Goal: Find specific page/section: Find specific page/section

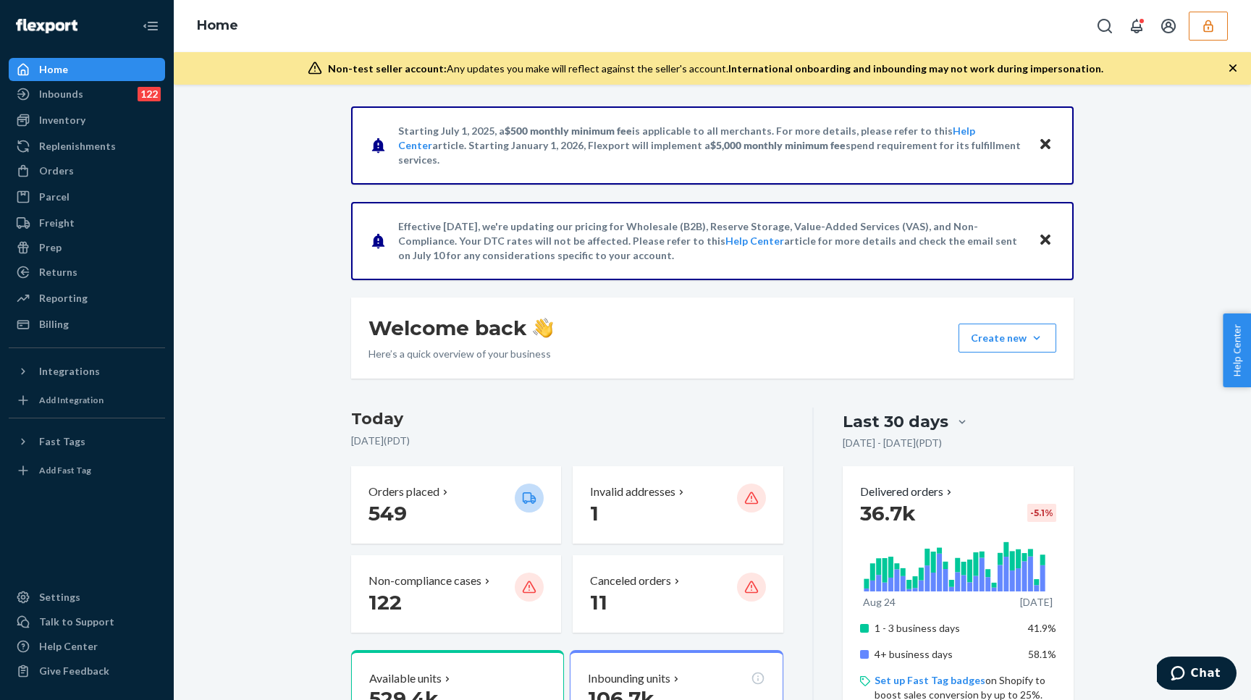
click at [1208, 34] on button "button" at bounding box center [1208, 26] width 39 height 29
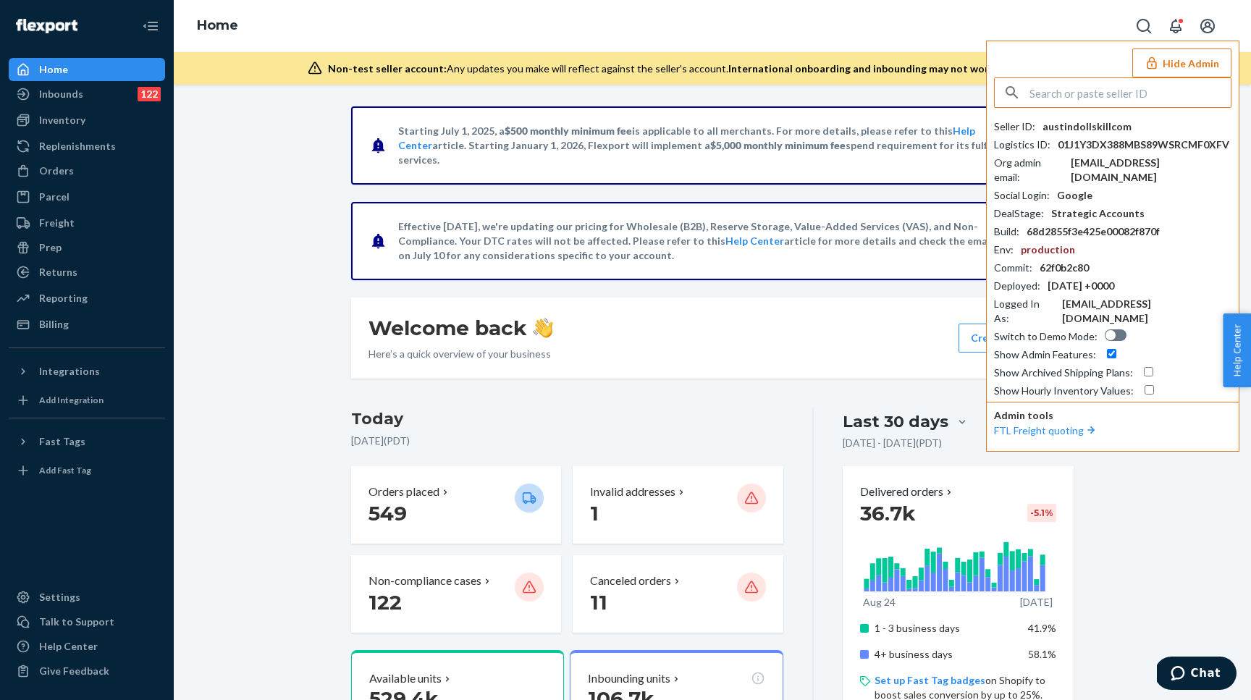
click at [1111, 88] on input "text" at bounding box center [1130, 92] width 201 height 29
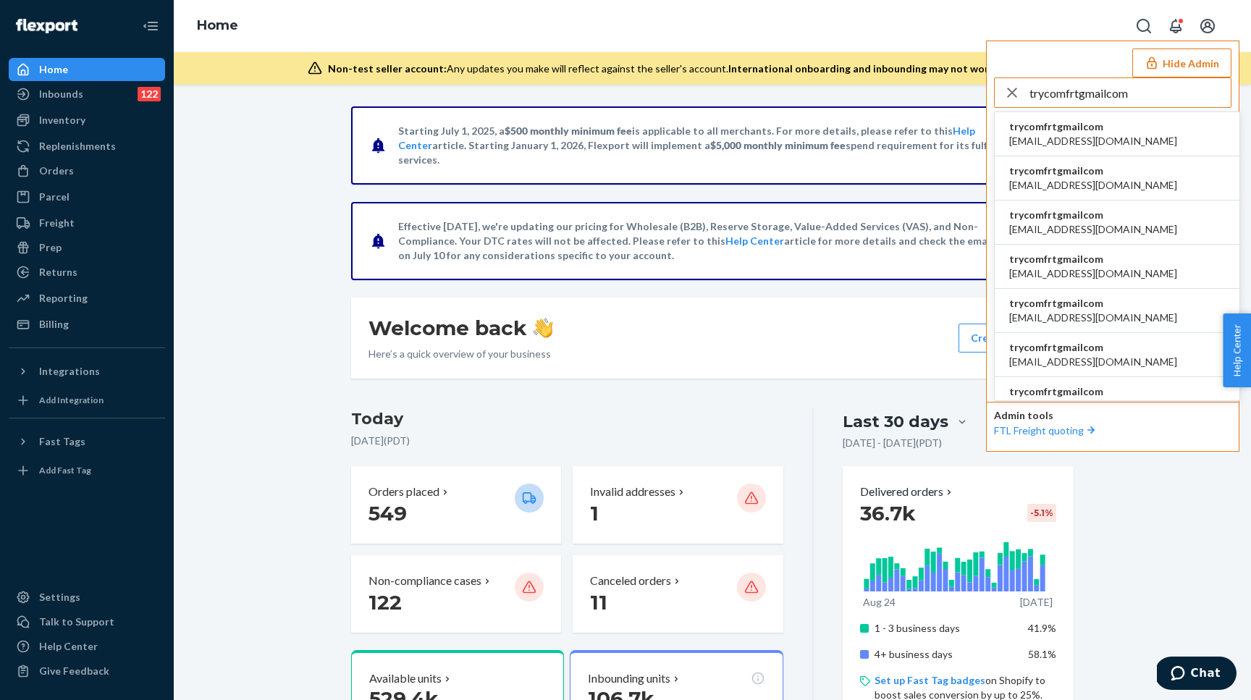
type input "trycomfrtgmailcom"
click at [1086, 130] on span "trycomfrtgmailcom" at bounding box center [1093, 126] width 168 height 14
